Goal: Task Accomplishment & Management: Use online tool/utility

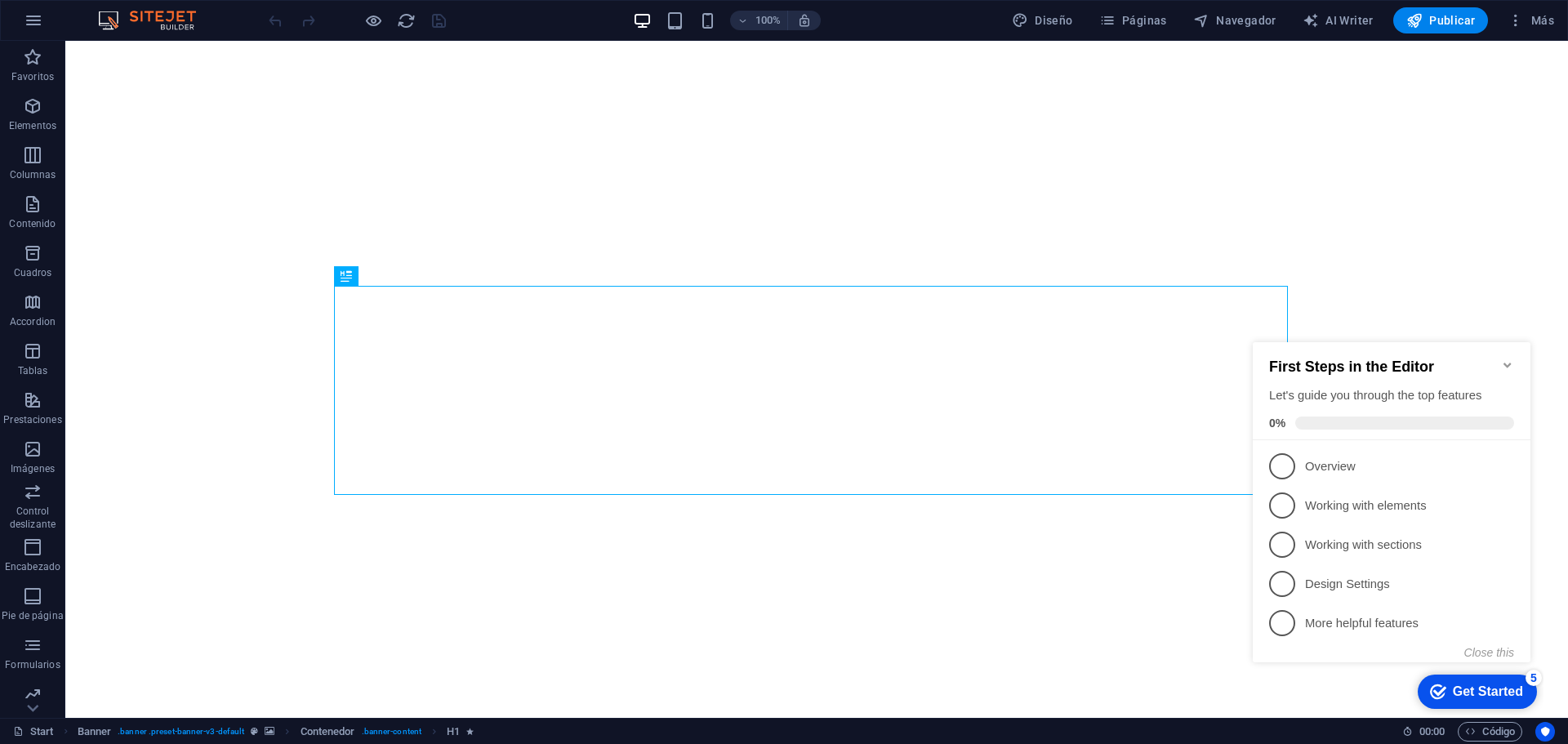
click at [1514, 359] on div "First Steps in the Editor Let's guide you through the top features 0%" at bounding box center [1391, 390] width 277 height 98
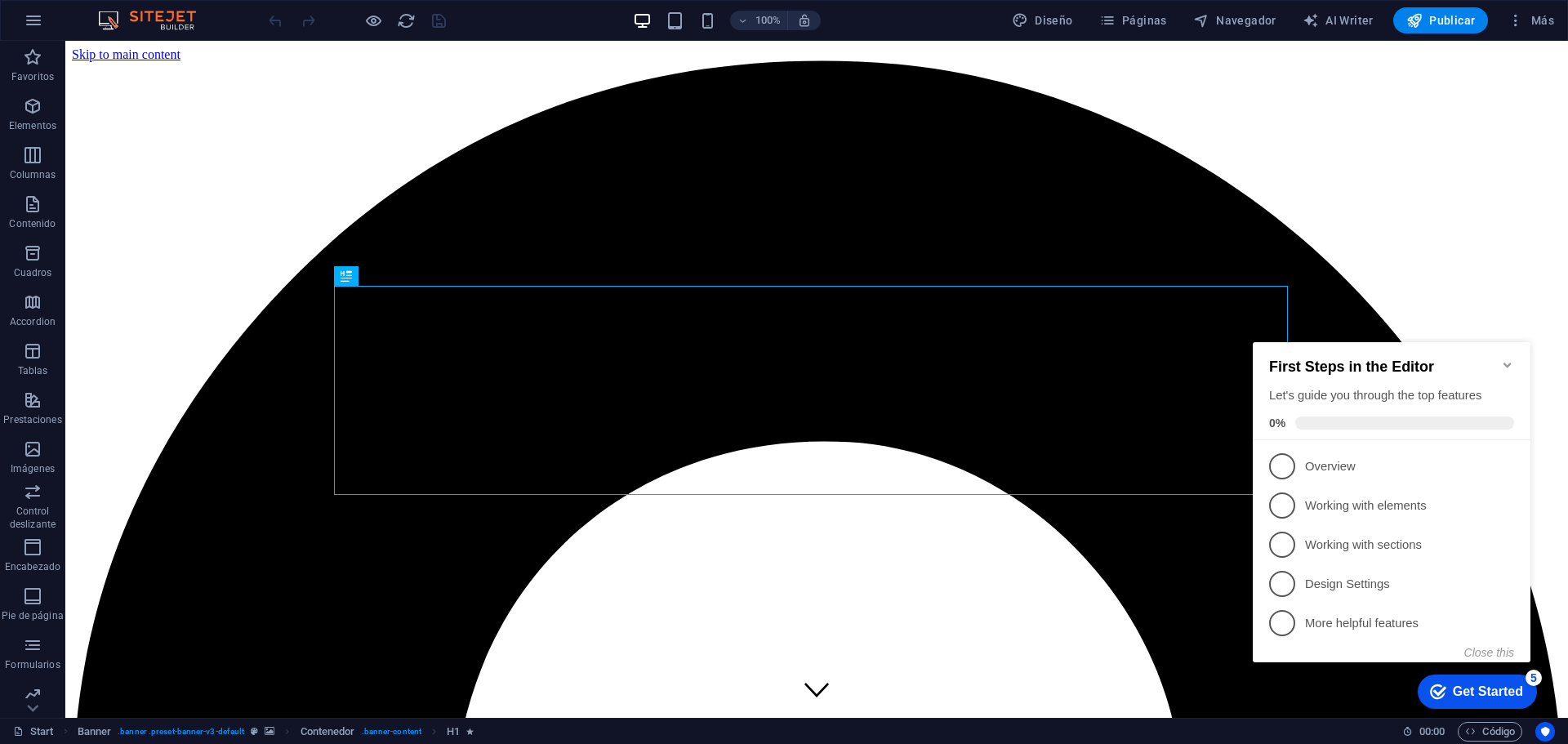
click at [1505, 359] on icon "Minimize checklist" at bounding box center [1508, 364] width 13 height 13
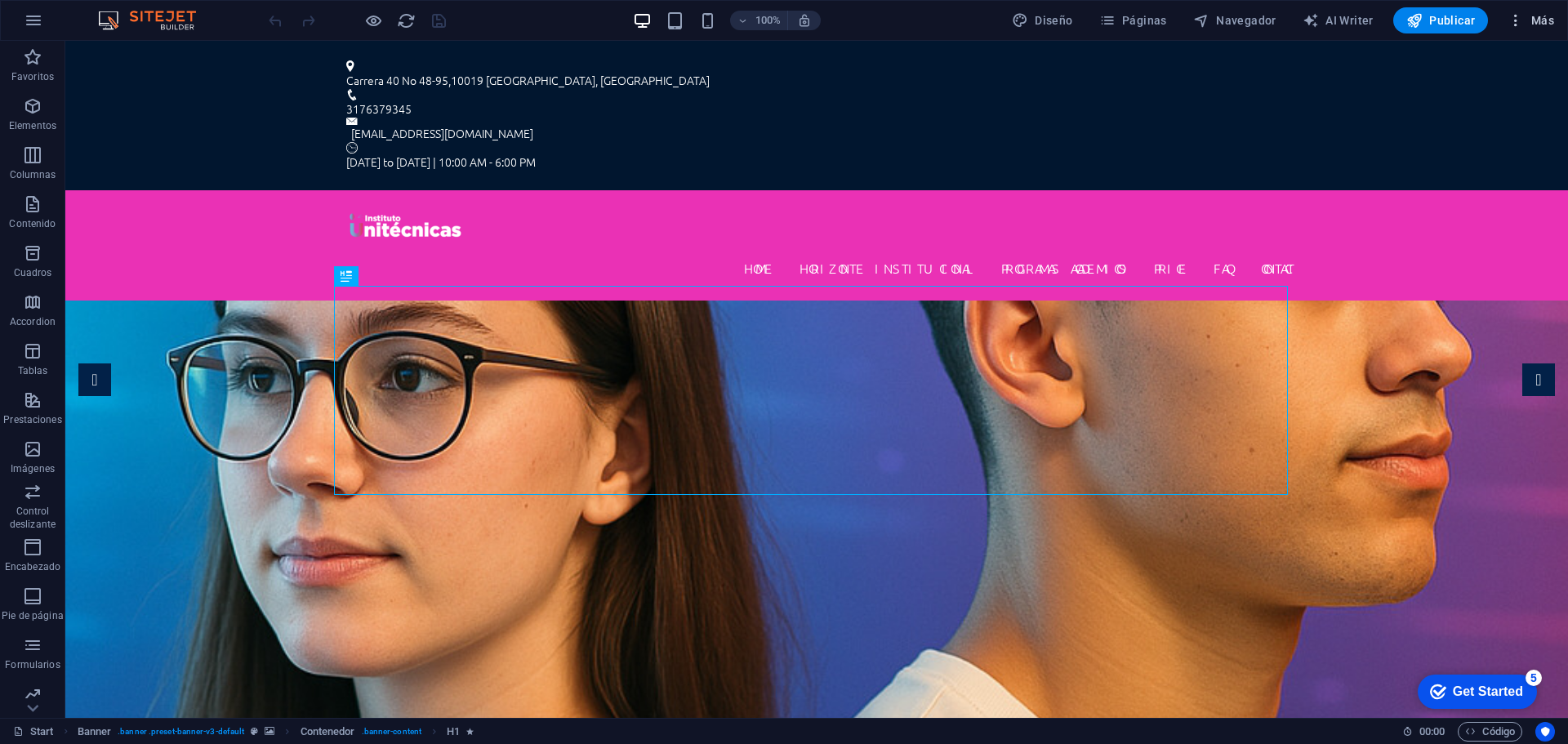
click at [1537, 20] on span "Más" at bounding box center [1531, 21] width 47 height 16
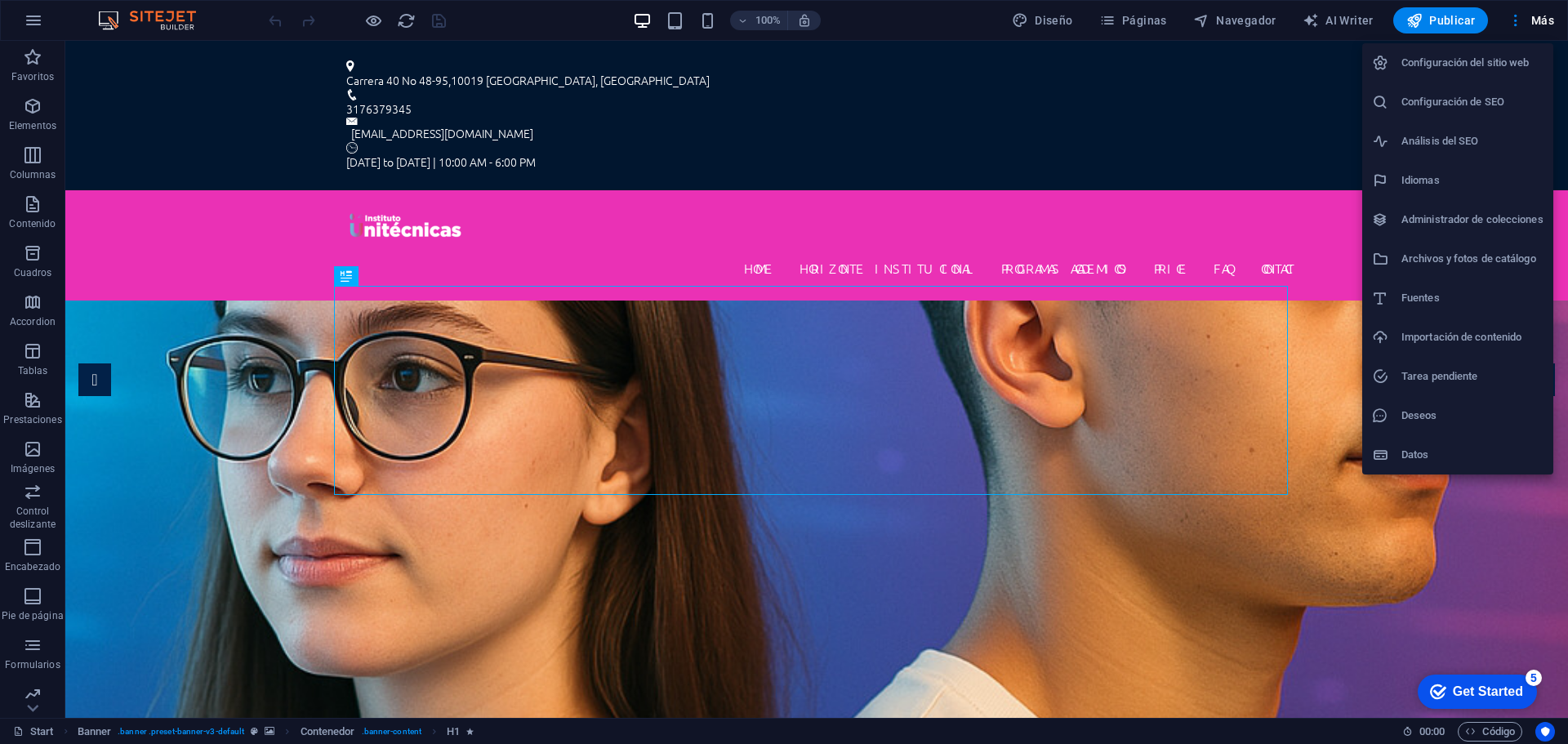
click at [1160, 22] on div at bounding box center [784, 372] width 1568 height 744
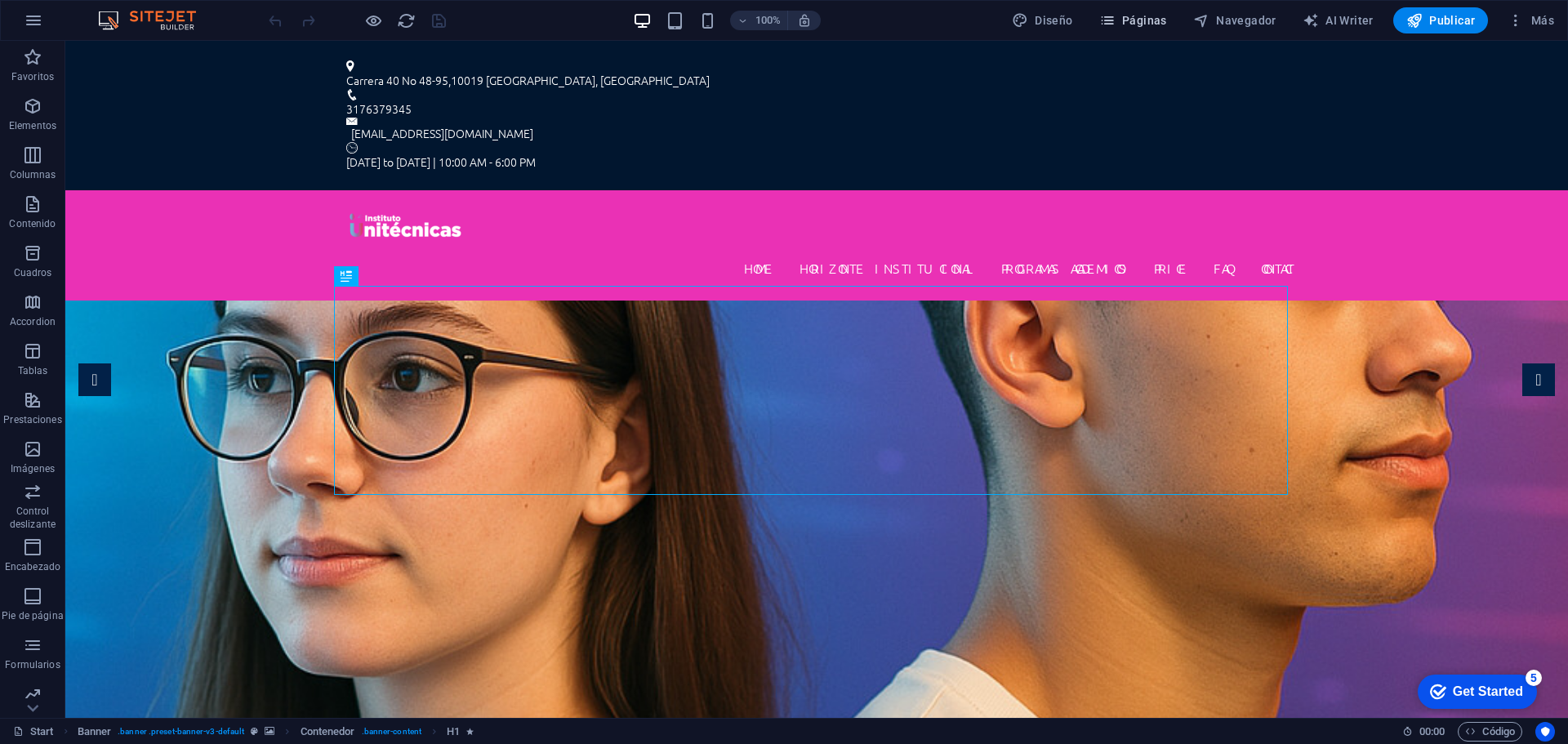
click at [1144, 17] on span "Páginas" at bounding box center [1132, 21] width 67 height 16
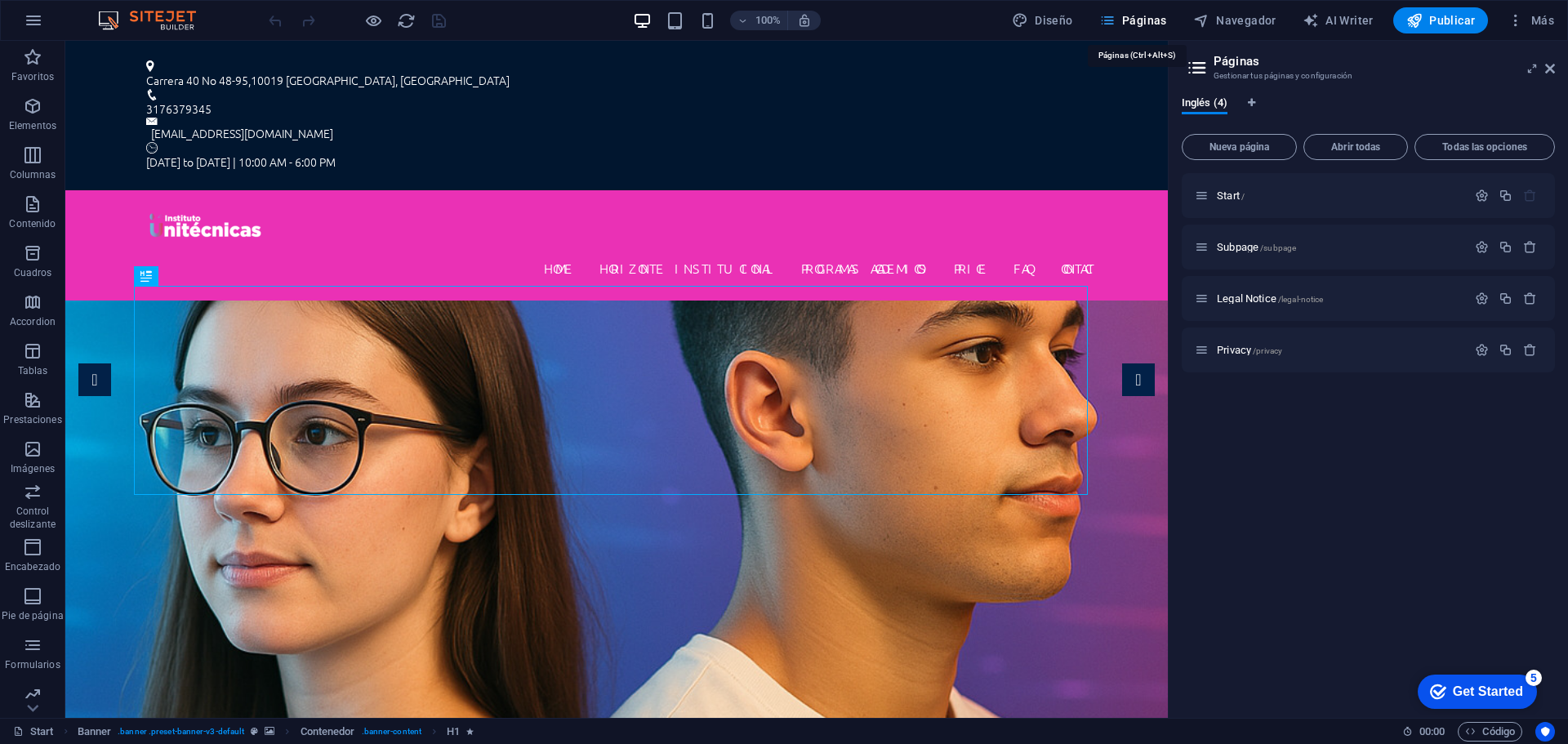
click at [1144, 17] on span "Páginas" at bounding box center [1132, 21] width 67 height 16
click at [1550, 66] on icon at bounding box center [1550, 68] width 10 height 13
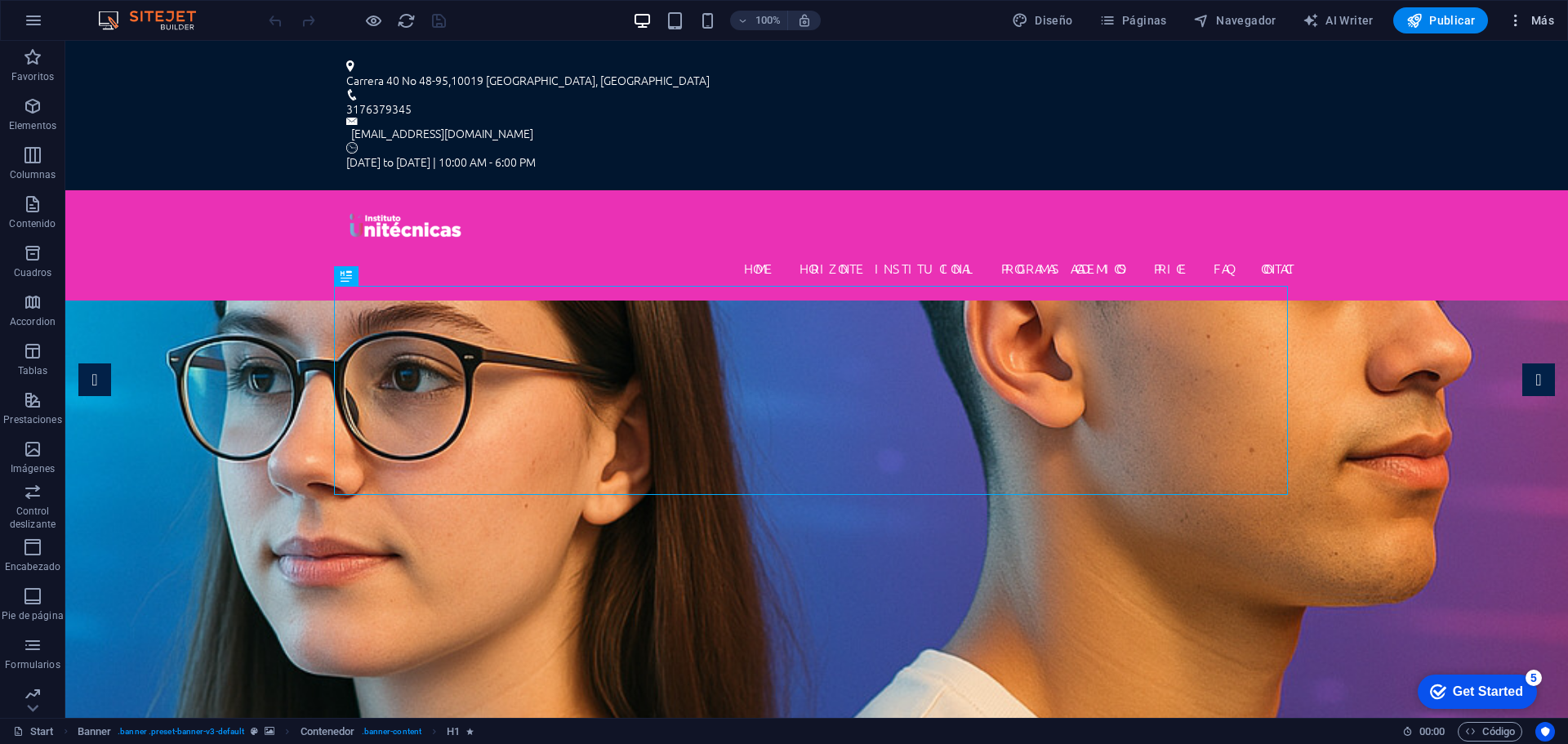
click at [1521, 21] on icon "button" at bounding box center [1516, 21] width 16 height 16
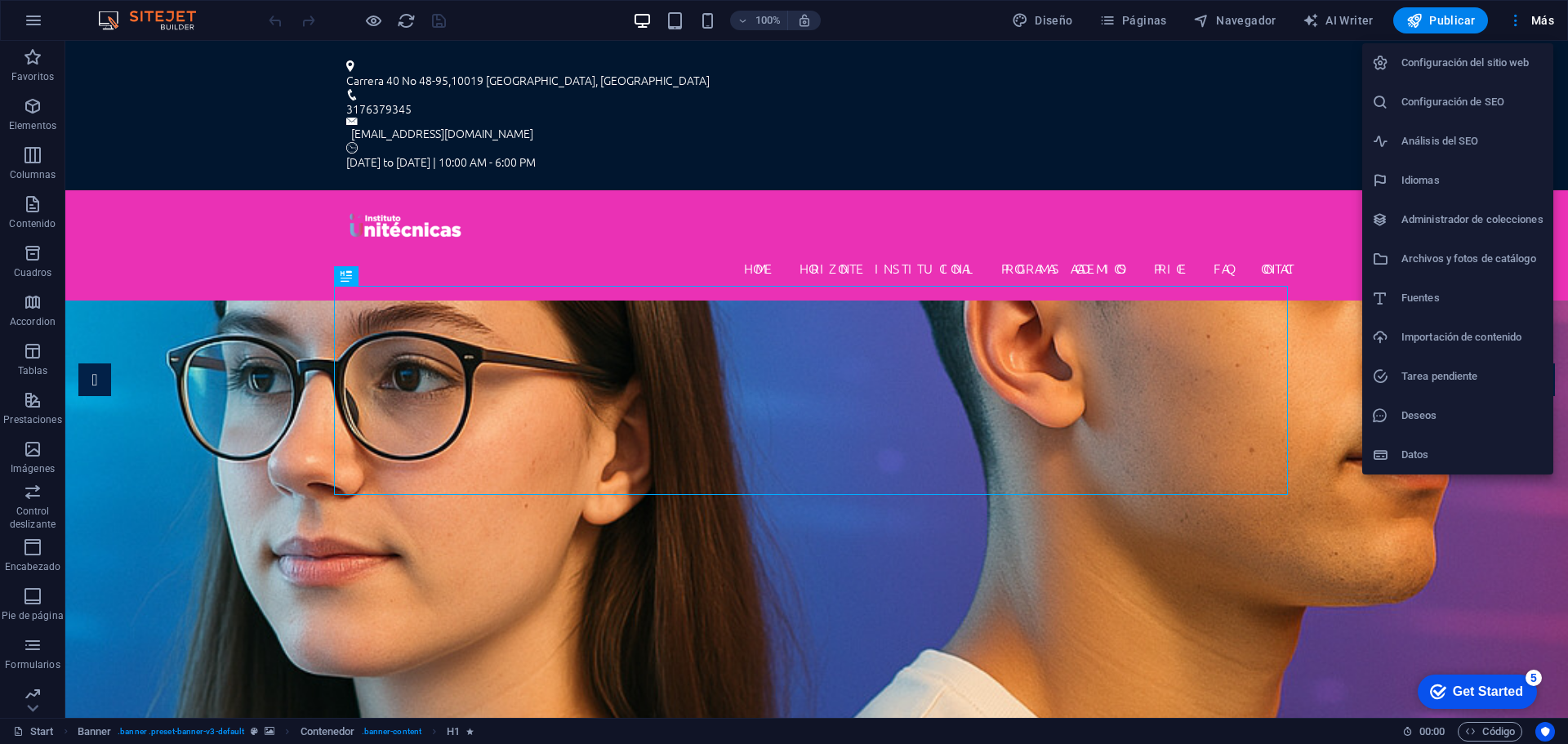
click at [1451, 337] on h6 "Importación de contenido" at bounding box center [1473, 337] width 142 height 20
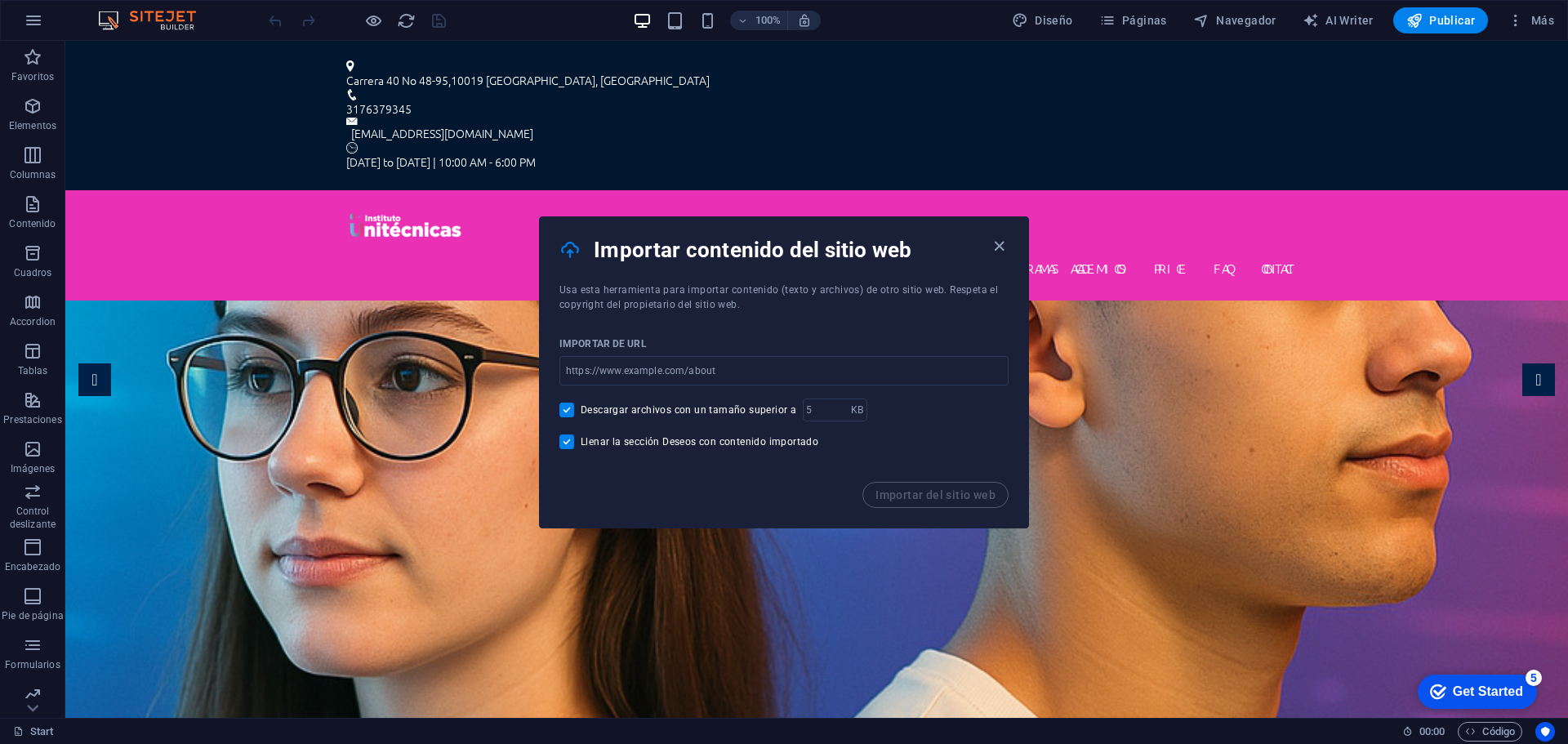
click at [991, 233] on div "Importar contenido del sitio web" at bounding box center [784, 249] width 489 height 66
click at [997, 252] on icon "button" at bounding box center [999, 246] width 19 height 19
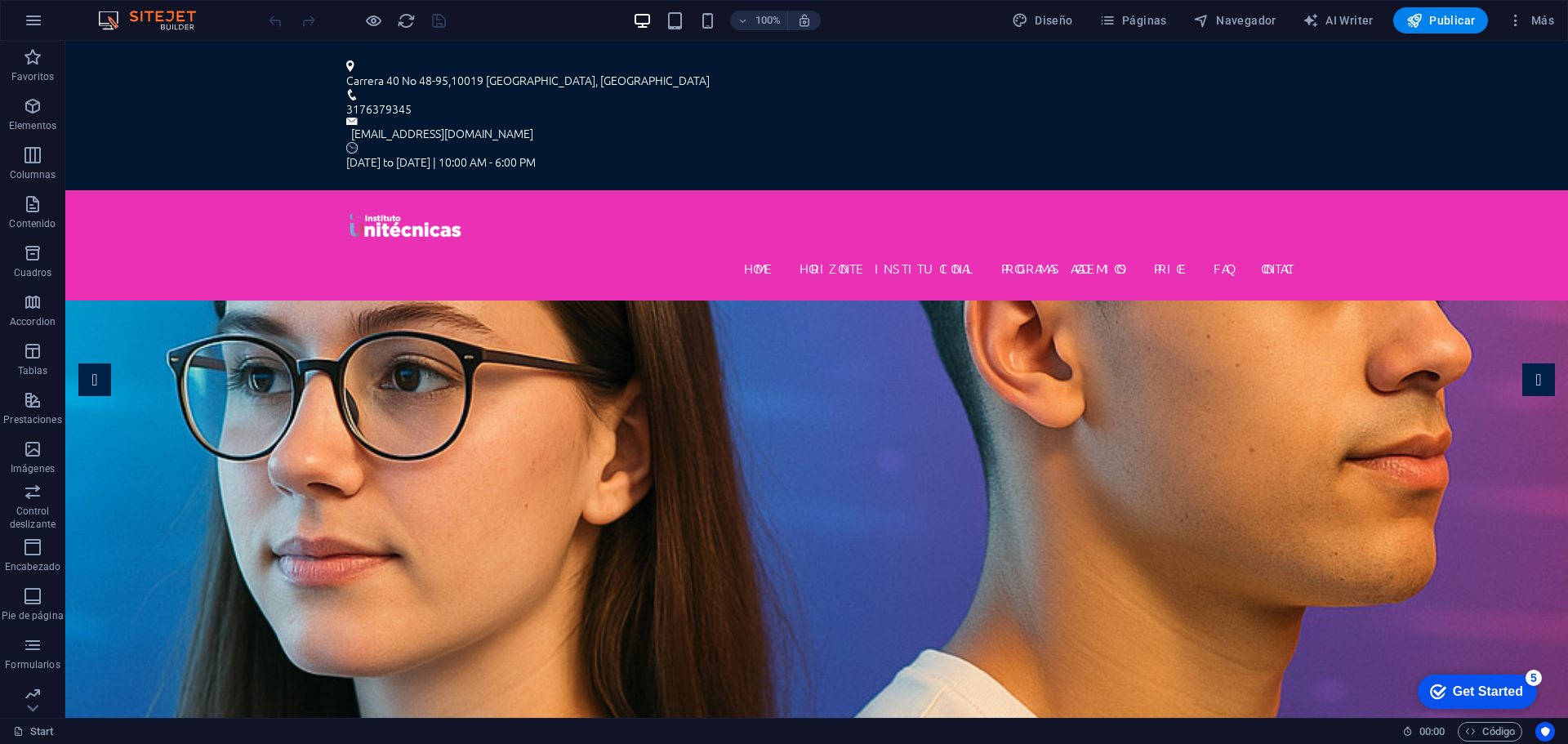
click at [174, 21] on img at bounding box center [155, 21] width 122 height 20
